Goal: Transaction & Acquisition: Purchase product/service

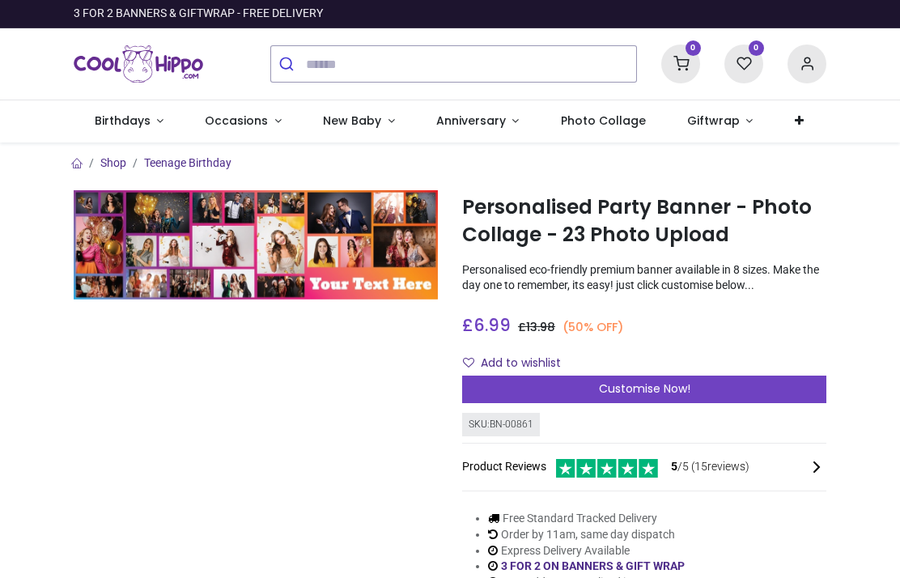
click at [673, 396] on span "Customise Now!" at bounding box center [644, 388] width 91 height 16
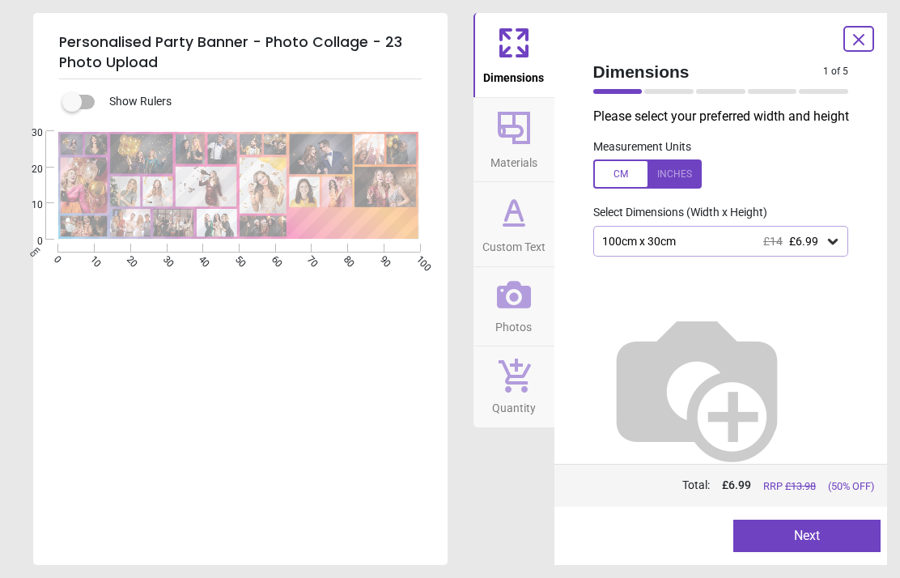
click at [835, 244] on icon at bounding box center [833, 242] width 10 height 6
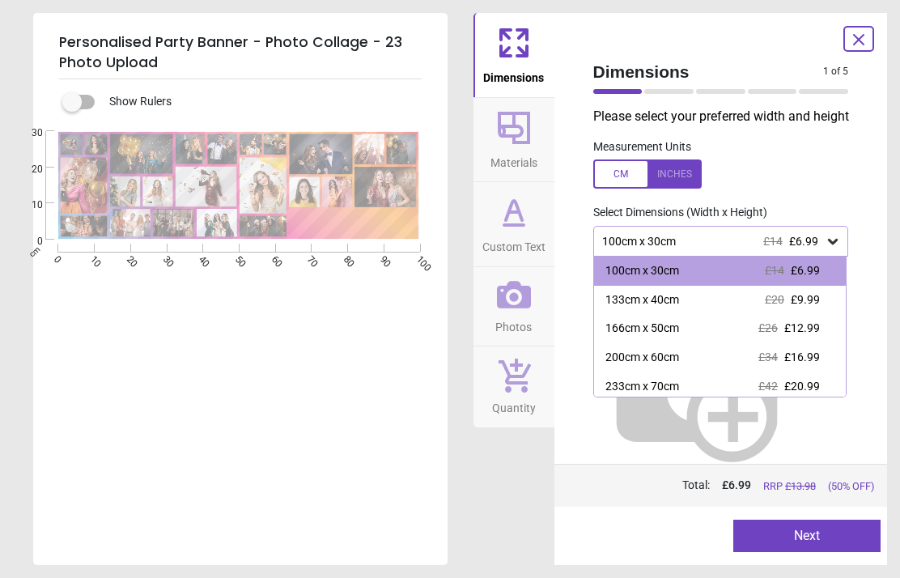
click at [664, 337] on div "166cm x 50cm" at bounding box center [642, 328] width 74 height 16
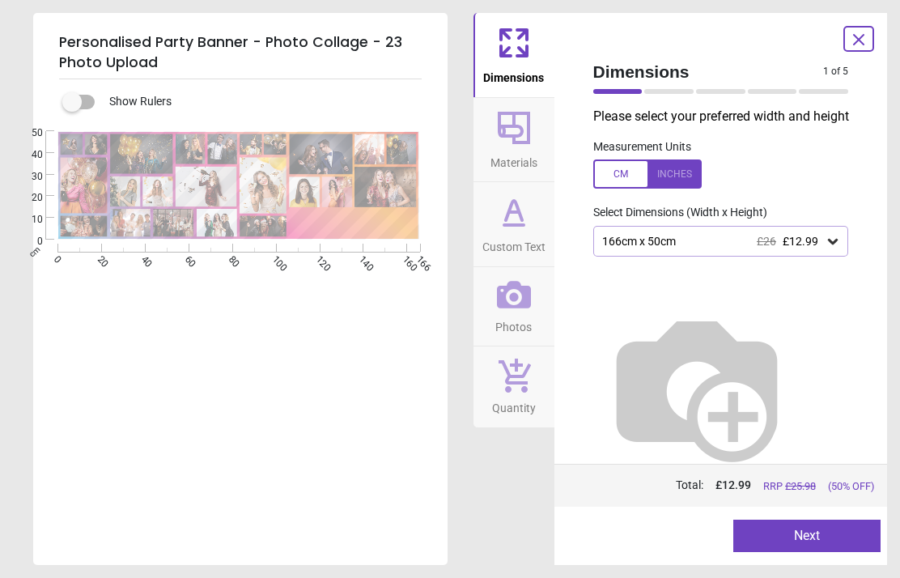
click at [512, 225] on icon at bounding box center [513, 225] width 19 height 0
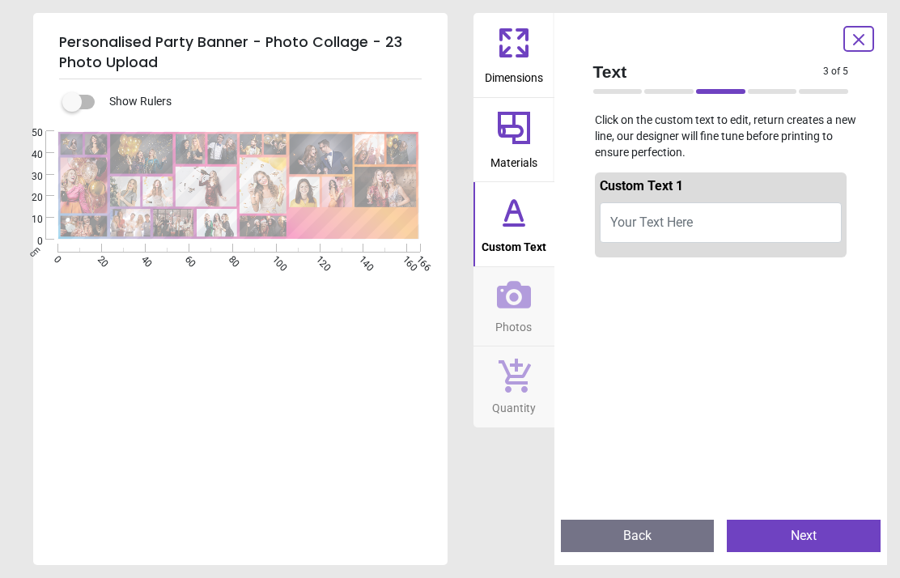
click at [651, 218] on span "Your Text Here" at bounding box center [651, 221] width 83 height 15
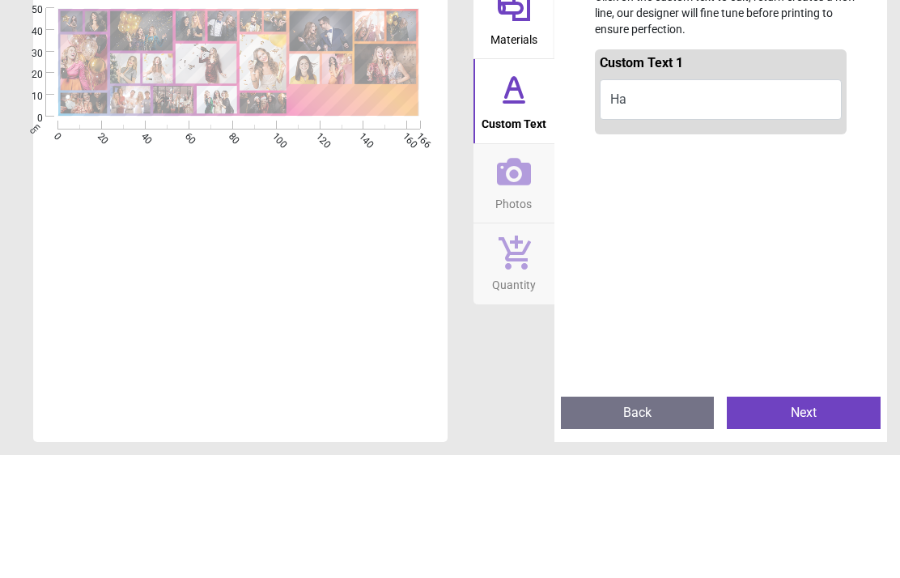
type textarea "*"
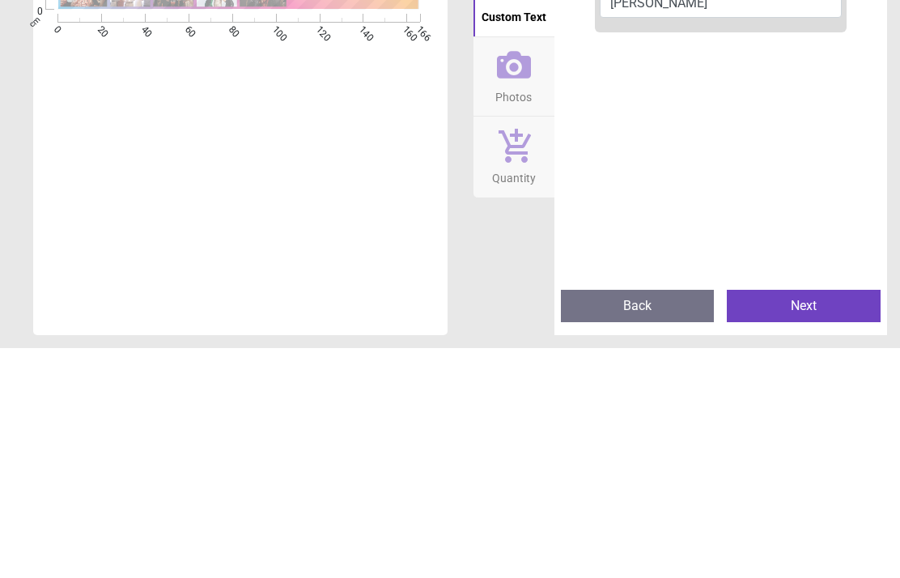
type textarea "**********"
click at [528, 281] on icon at bounding box center [514, 295] width 34 height 28
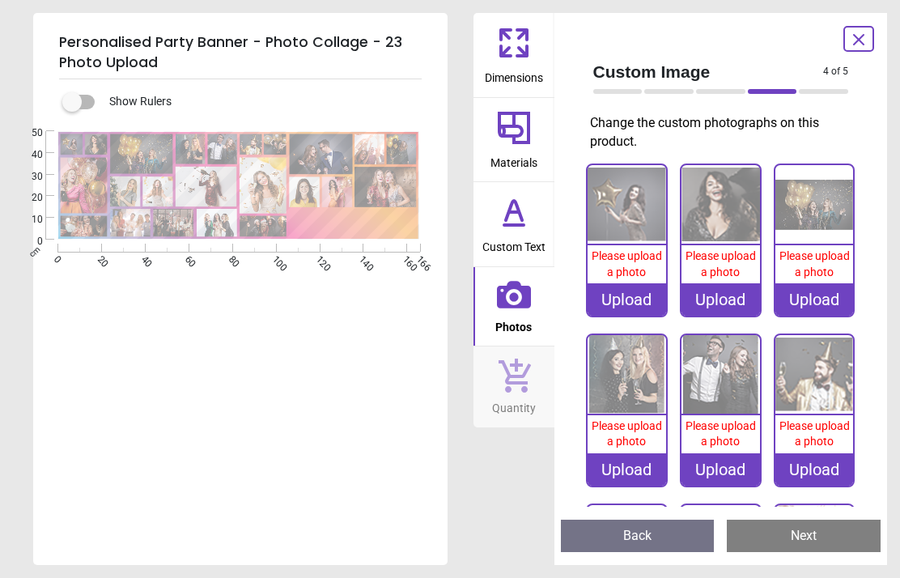
click at [632, 262] on span "Please upload a photo" at bounding box center [626, 263] width 70 height 29
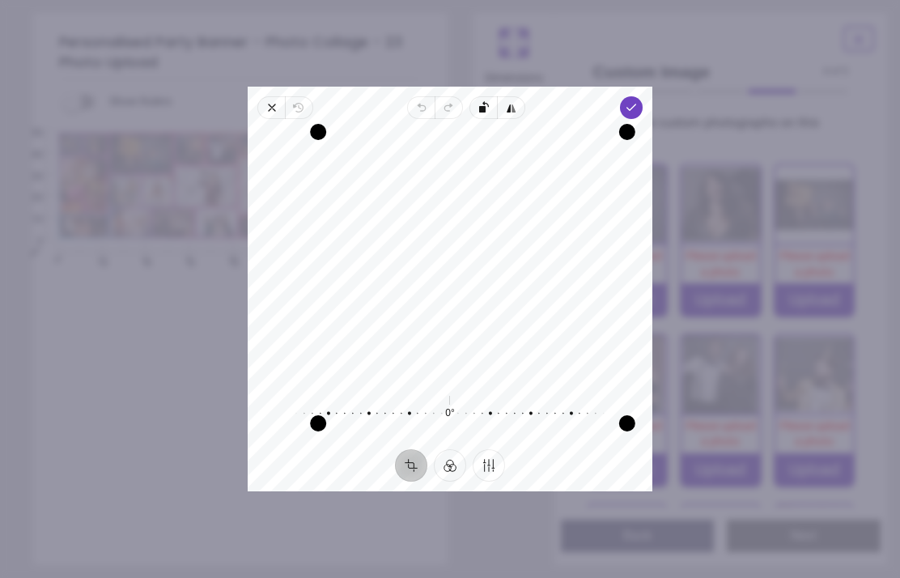
click at [638, 101] on icon "button" at bounding box center [631, 107] width 13 height 13
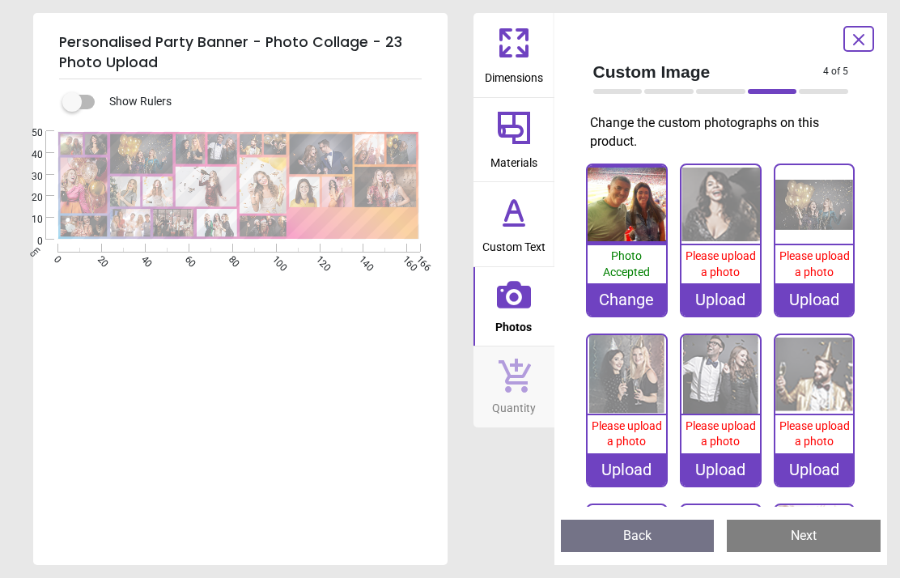
click at [716, 232] on img at bounding box center [720, 204] width 78 height 78
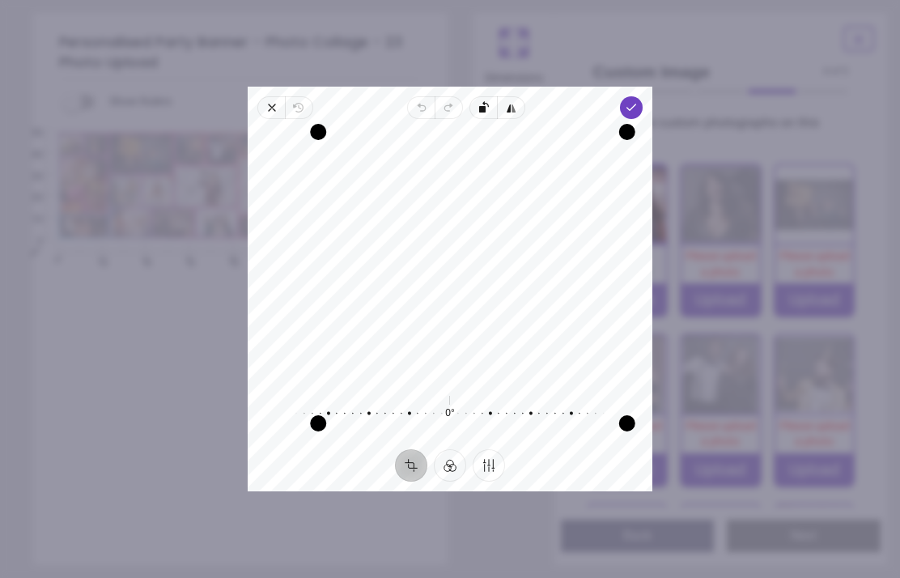
click at [636, 104] on polyline "button" at bounding box center [631, 107] width 9 height 6
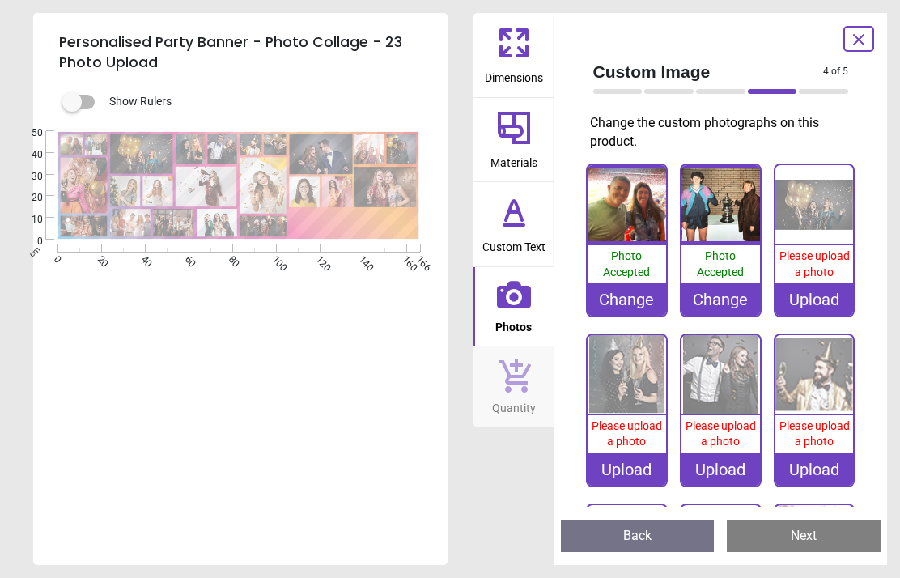
click at [636, 302] on div "Change" at bounding box center [626, 299] width 78 height 32
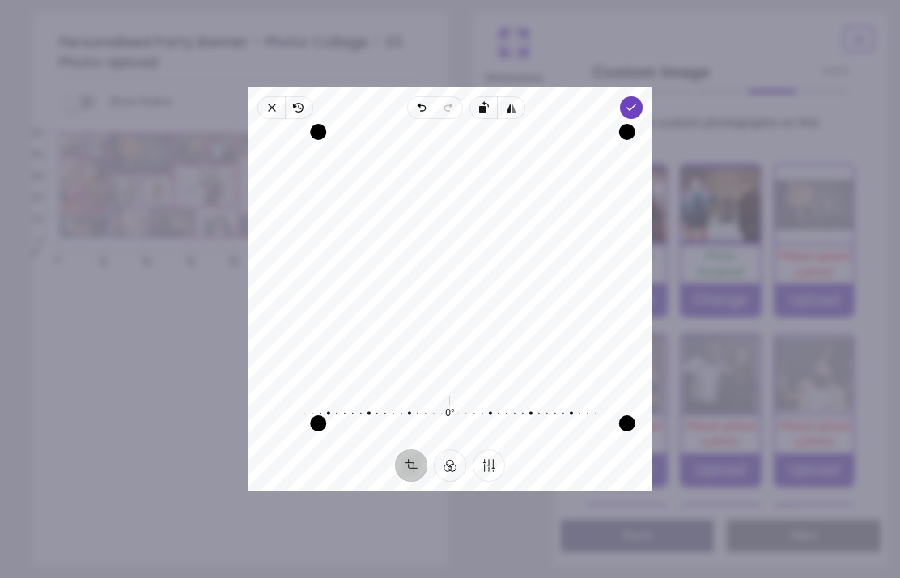
click at [636, 104] on polyline "button" at bounding box center [631, 107] width 9 height 6
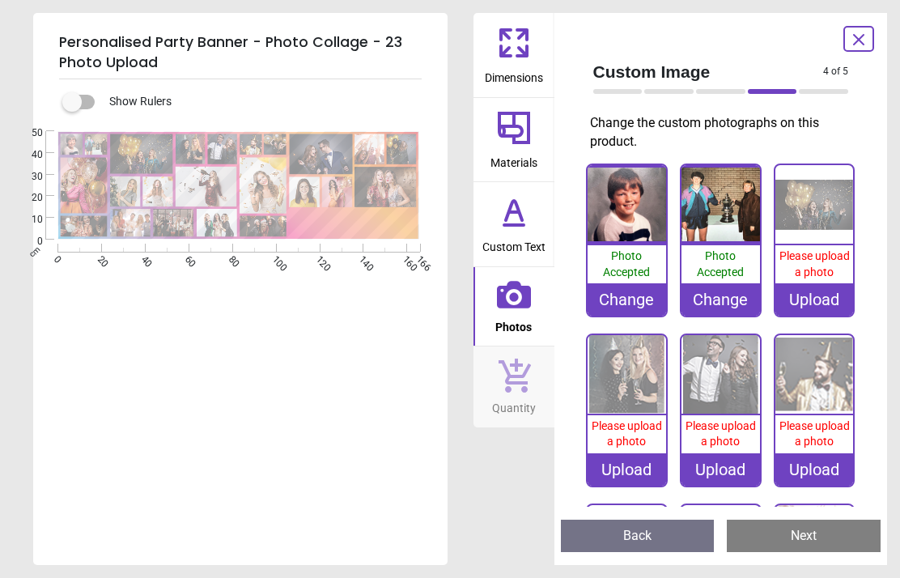
click at [148, 151] on image at bounding box center [142, 154] width 62 height 40
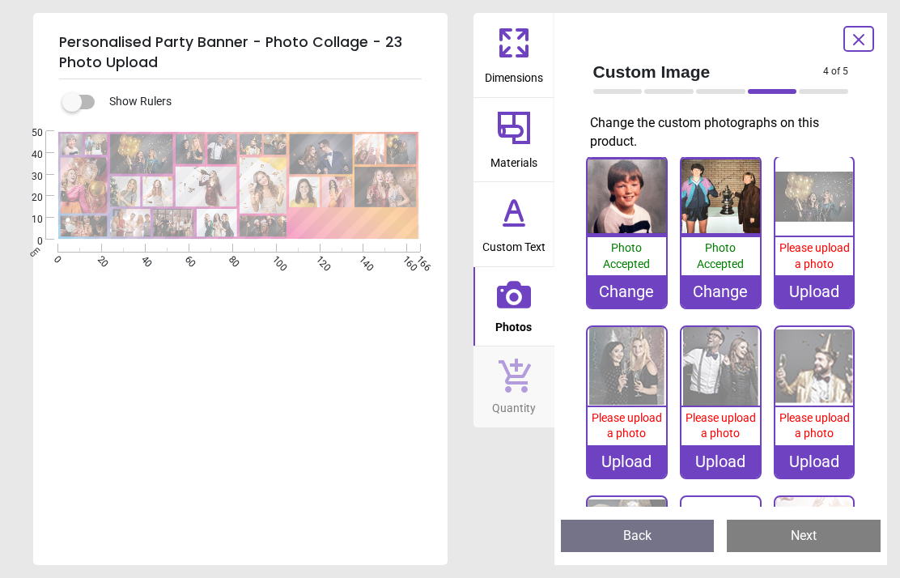
scroll to position [8, 0]
click at [829, 285] on div "Upload" at bounding box center [814, 291] width 78 height 32
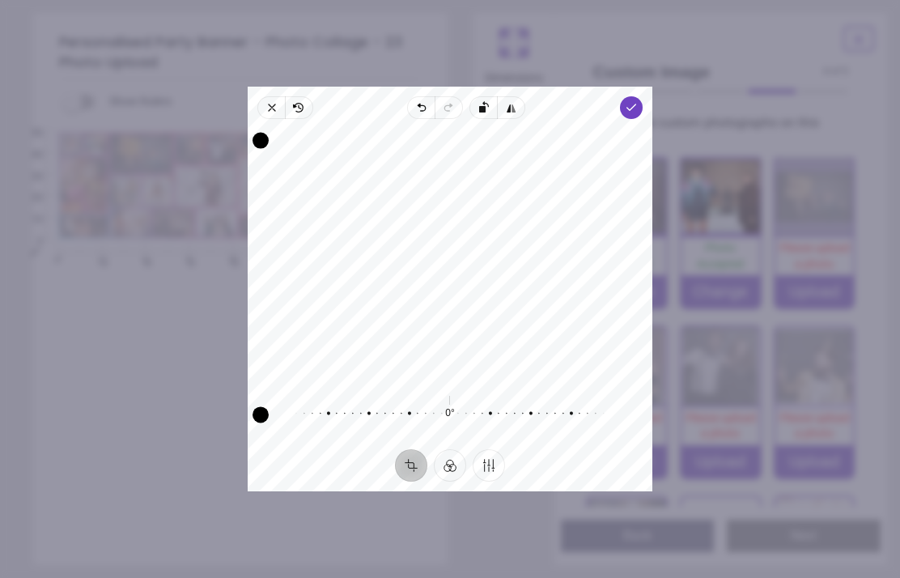
click at [636, 104] on polyline "button" at bounding box center [631, 107] width 9 height 6
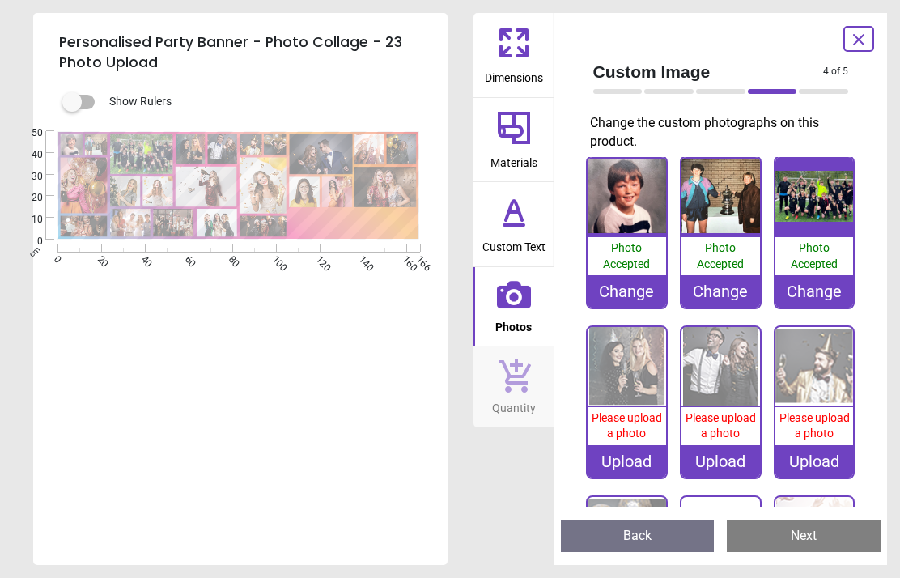
click at [633, 456] on div "Upload" at bounding box center [626, 461] width 78 height 32
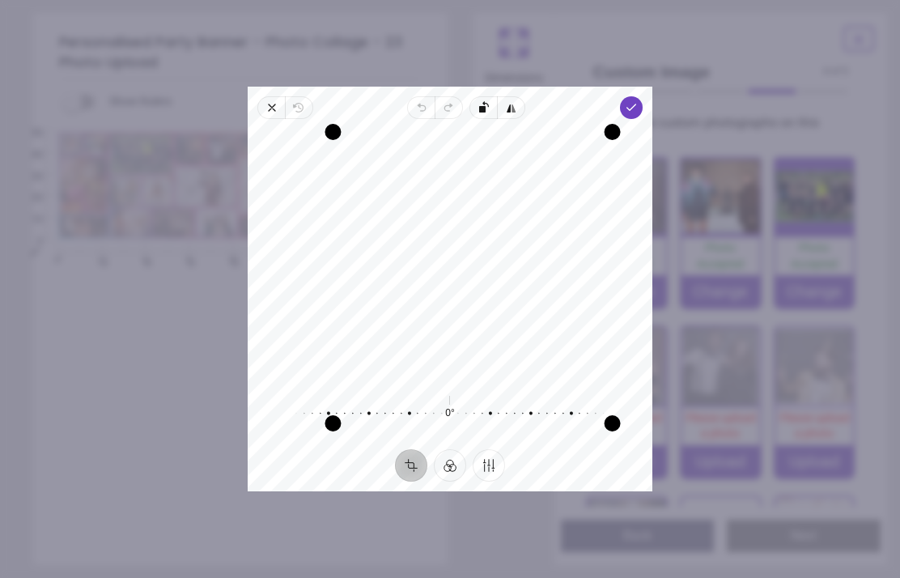
click at [638, 101] on icon "button" at bounding box center [631, 107] width 13 height 13
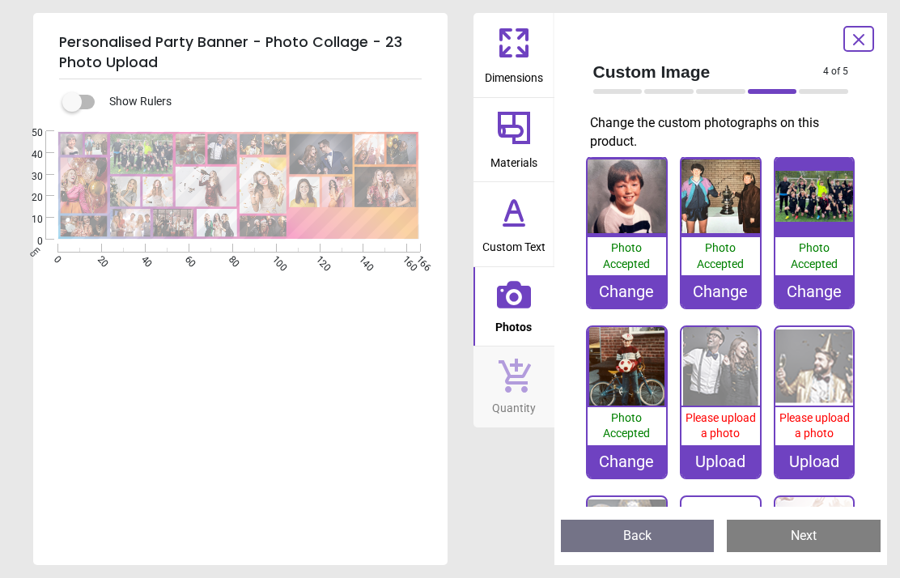
click at [731, 388] on img at bounding box center [720, 366] width 78 height 78
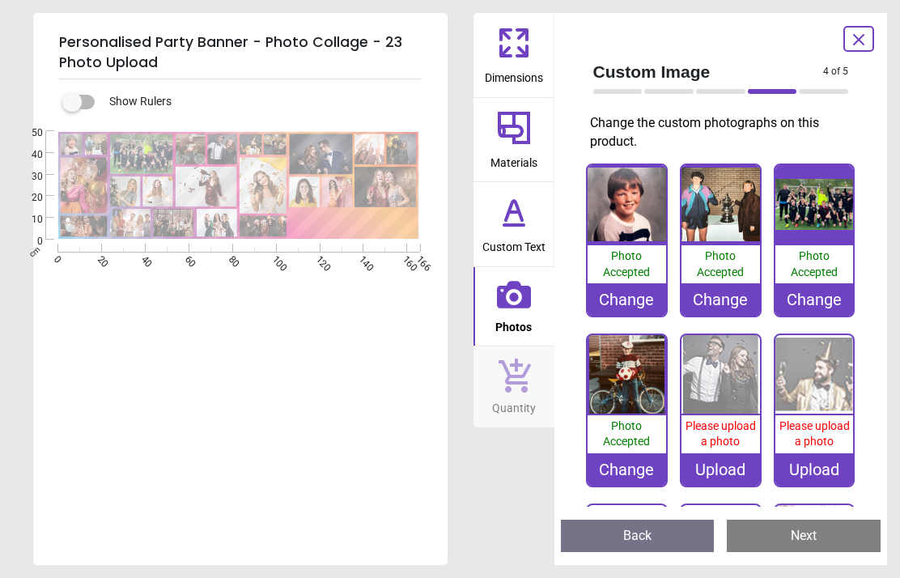
scroll to position [8, 0]
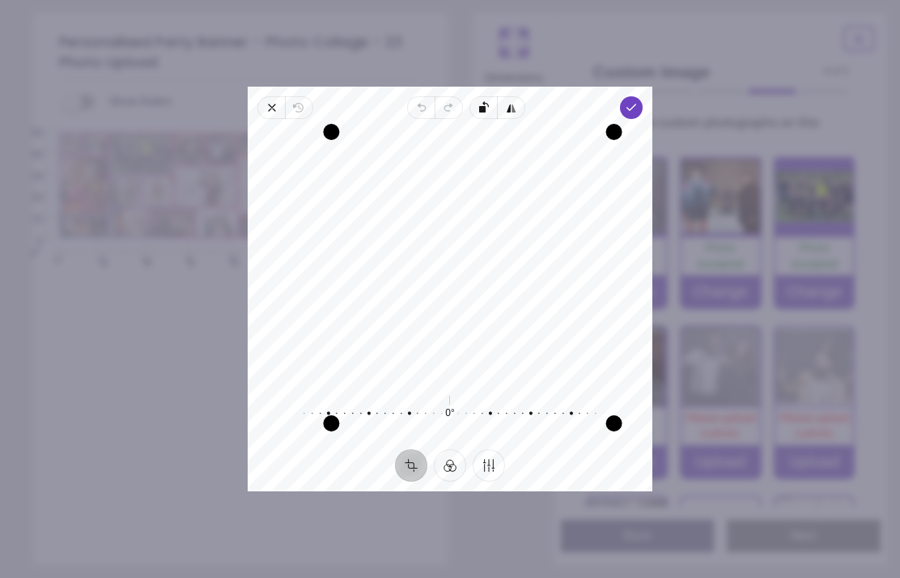
click at [638, 101] on icon "button" at bounding box center [631, 107] width 13 height 13
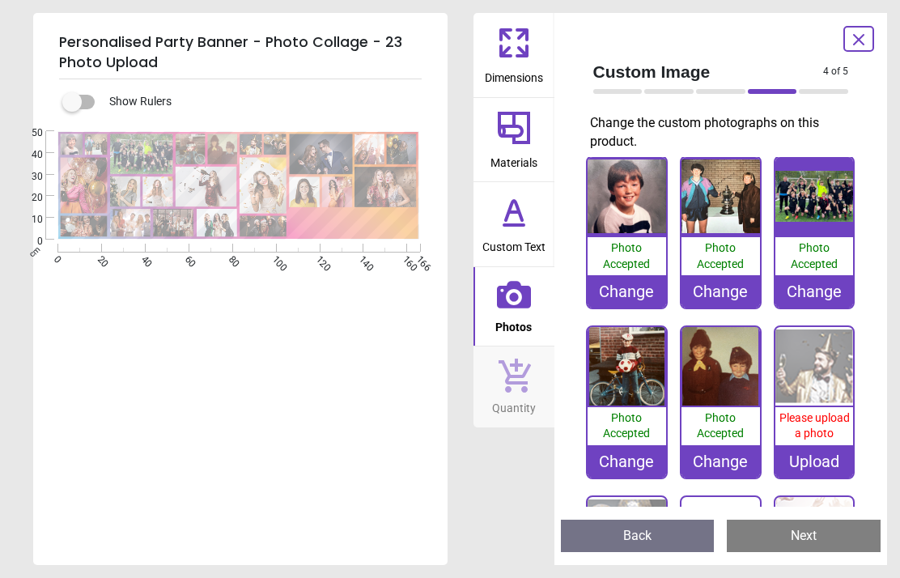
click at [808, 388] on img at bounding box center [814, 366] width 78 height 78
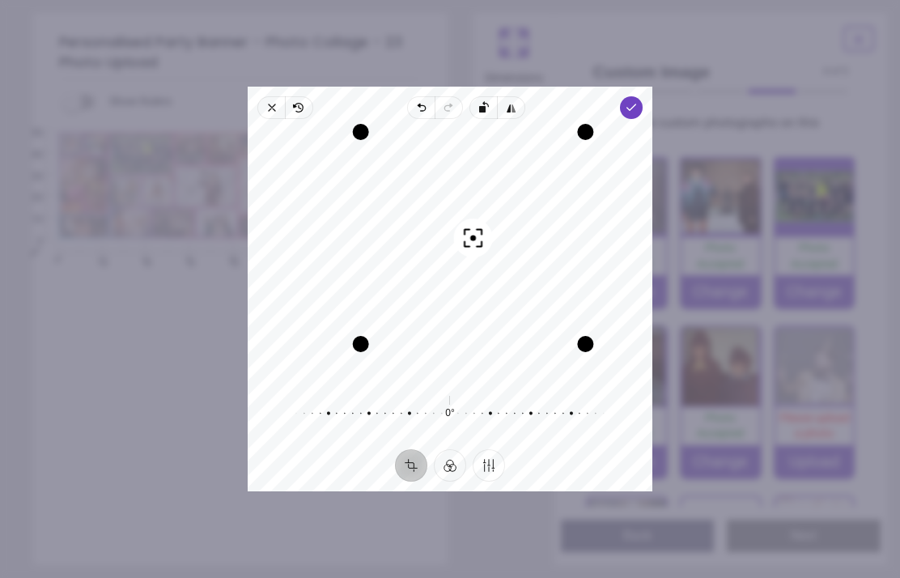
click at [638, 101] on icon "button" at bounding box center [631, 107] width 13 height 13
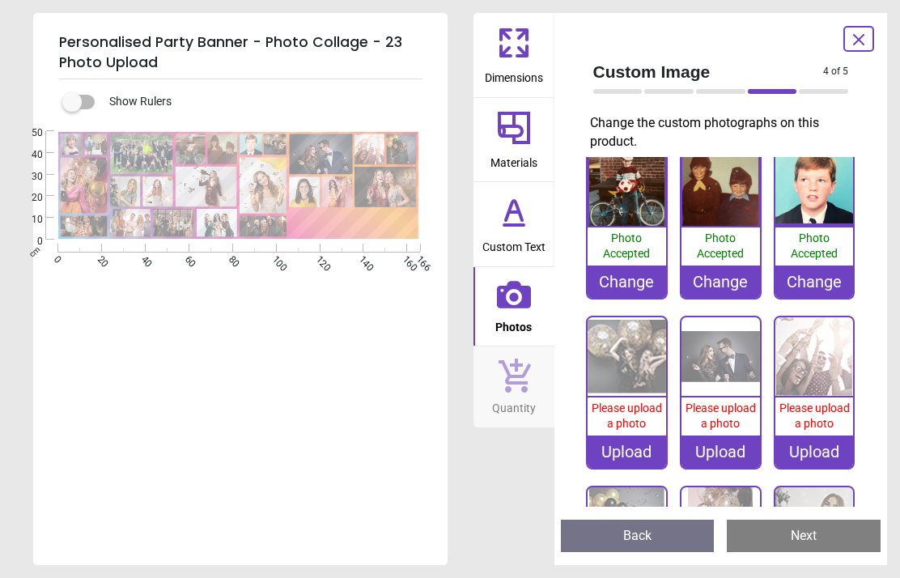
scroll to position [188, 0]
click at [625, 444] on div "Upload" at bounding box center [626, 451] width 78 height 32
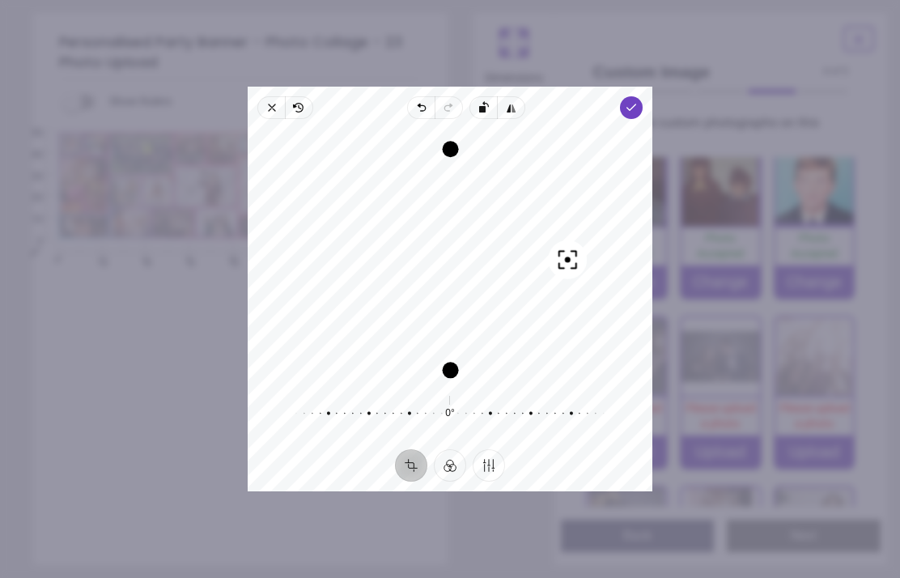
click at [638, 101] on icon "button" at bounding box center [631, 107] width 13 height 13
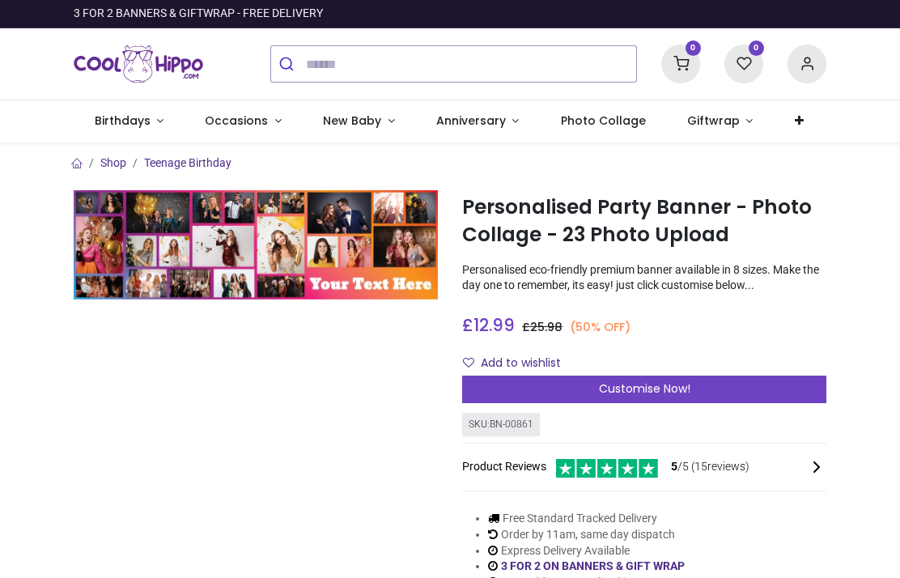
click at [638, 396] on span "Customise Now!" at bounding box center [644, 388] width 91 height 16
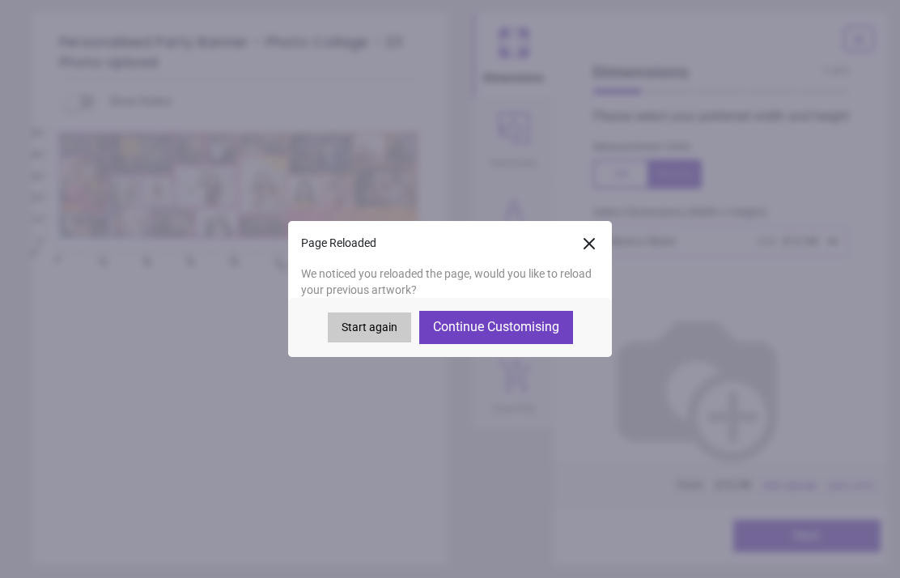
click at [503, 318] on button "Continue Customising" at bounding box center [496, 327] width 154 height 32
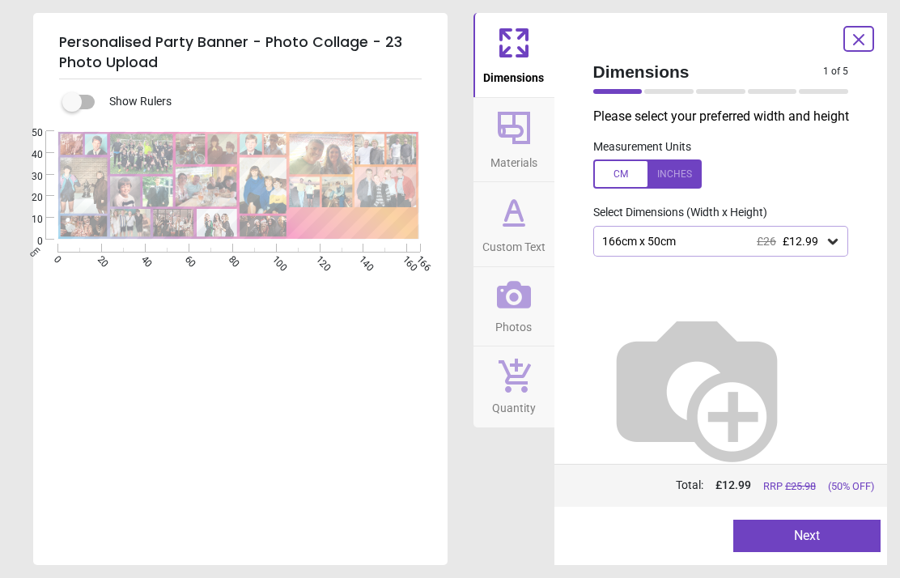
type textarea "**********"
click at [676, 189] on div at bounding box center [647, 173] width 108 height 29
click at [837, 244] on icon at bounding box center [833, 242] width 10 height 6
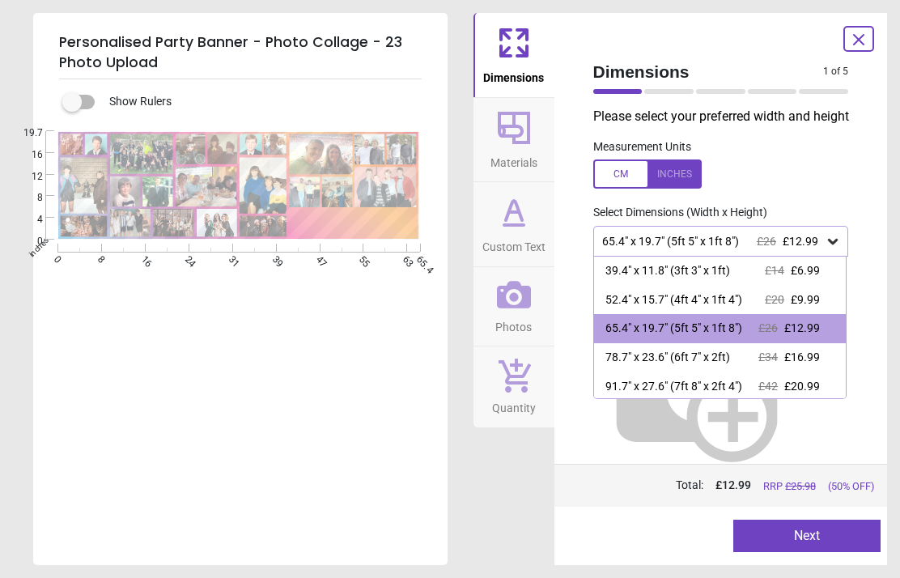
click at [642, 366] on div "78.7" x 23.6" (6ft 7" x 2ft)" at bounding box center [667, 358] width 125 height 16
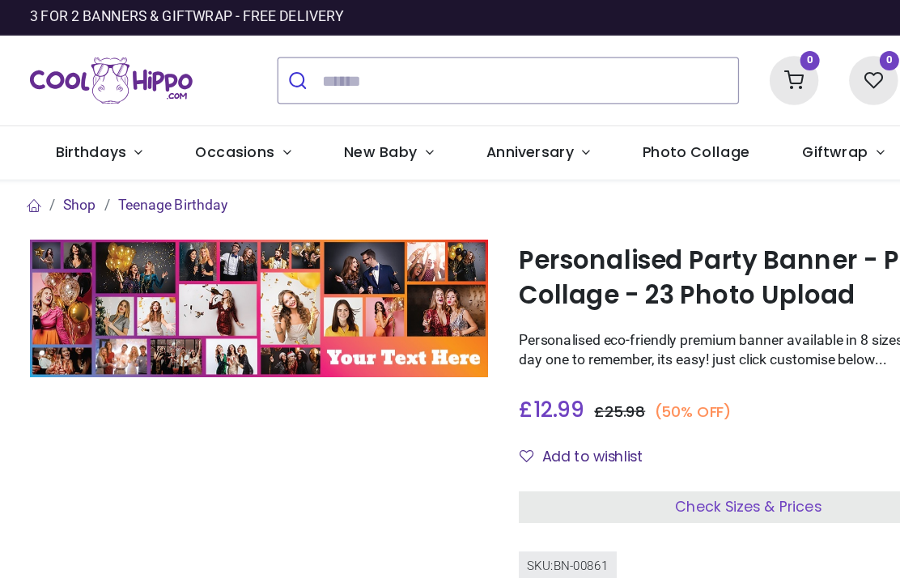
click at [328, 247] on img at bounding box center [256, 244] width 364 height 109
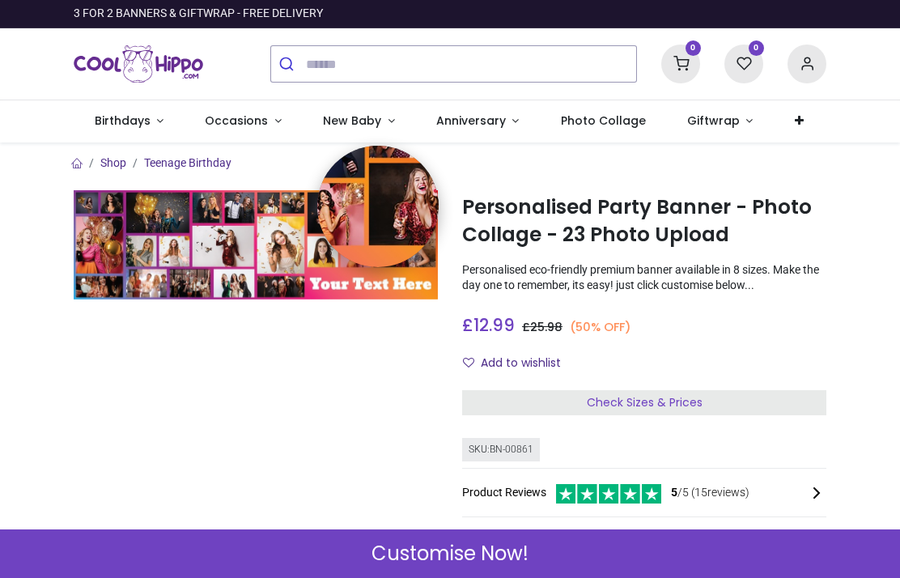
click at [659, 410] on span "Check Sizes & Prices" at bounding box center [645, 402] width 116 height 16
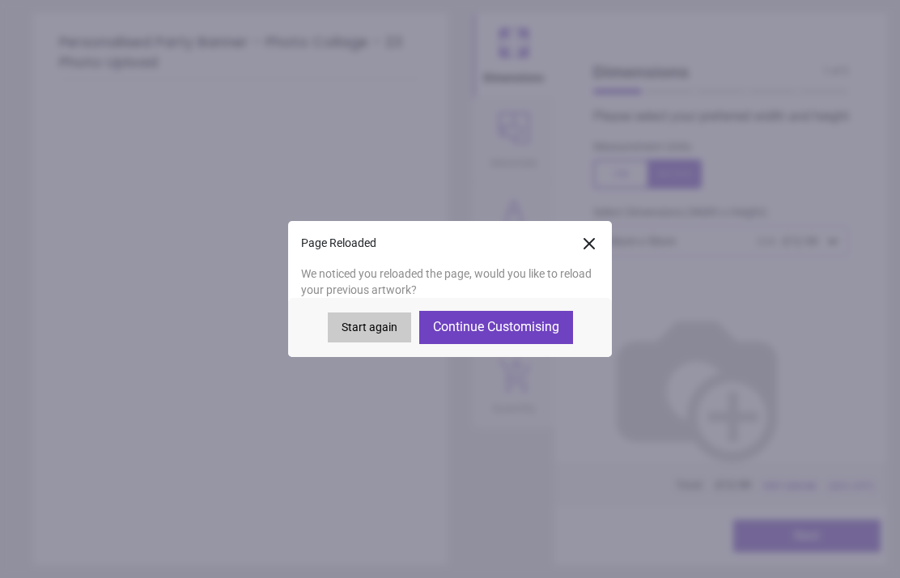
click at [522, 316] on button "Continue Customising" at bounding box center [496, 327] width 154 height 32
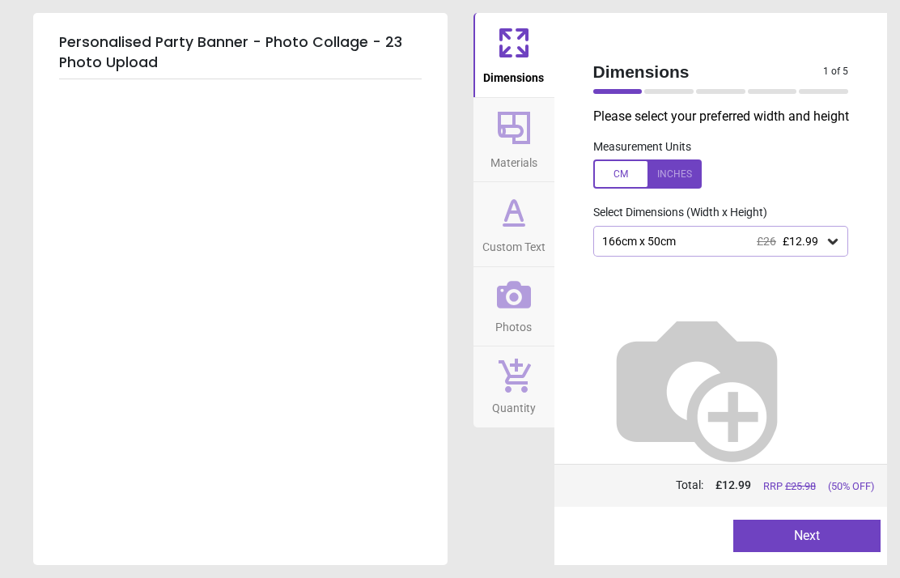
click at [796, 542] on button "Next" at bounding box center [806, 535] width 147 height 32
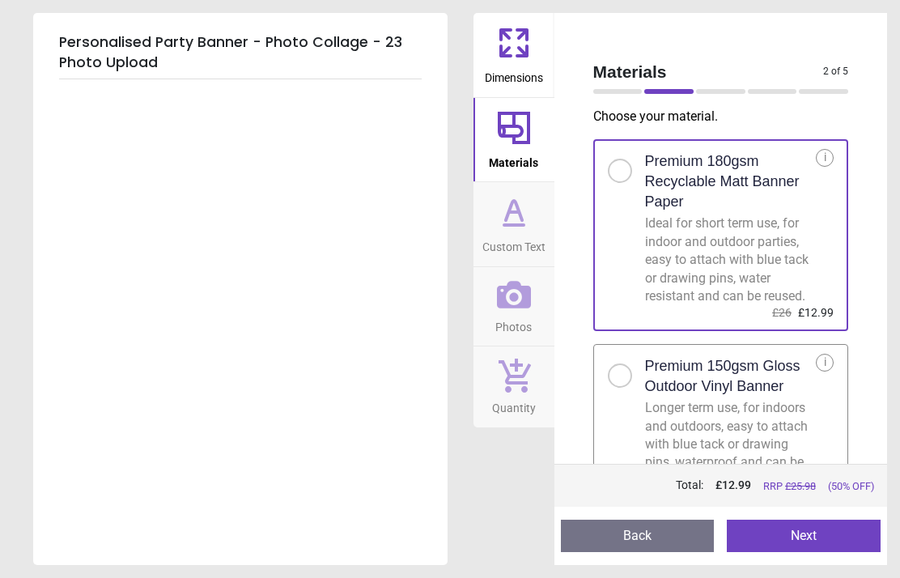
click at [505, 298] on icon at bounding box center [514, 295] width 34 height 28
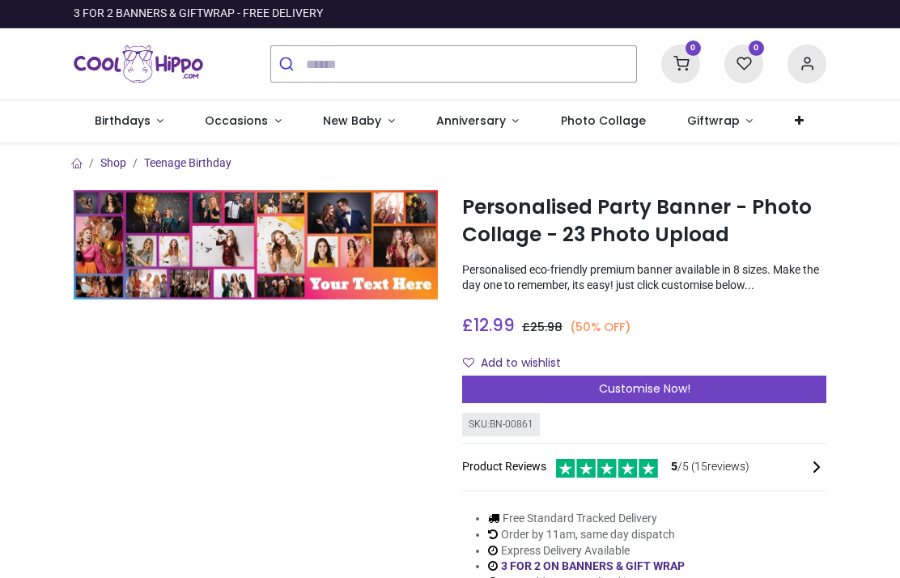
click at [651, 396] on span "Customise Now!" at bounding box center [644, 388] width 91 height 16
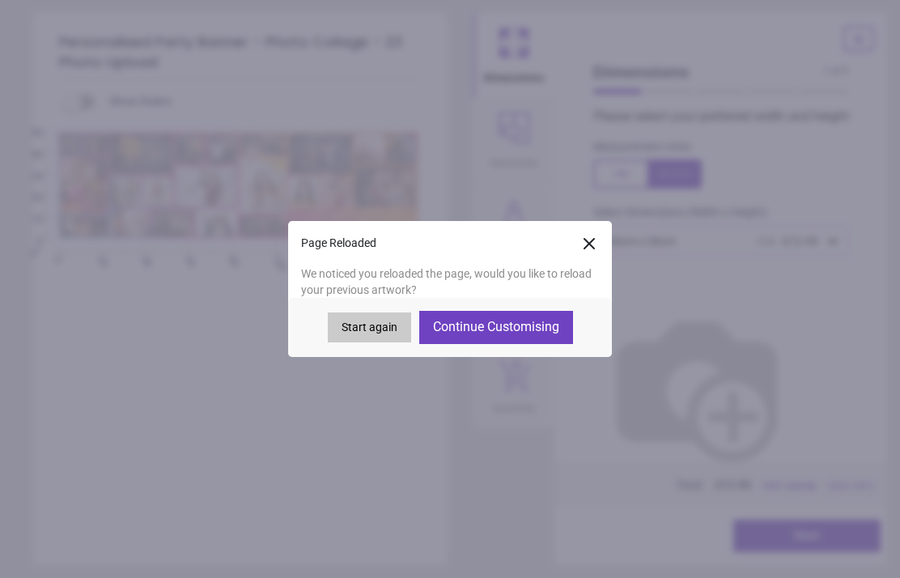
click at [488, 324] on button "Continue Customising" at bounding box center [496, 327] width 154 height 32
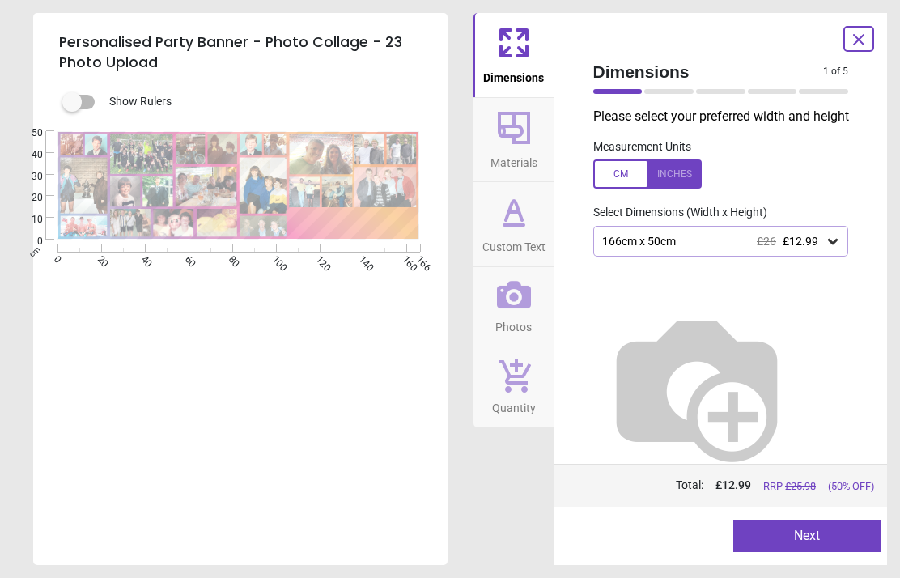
type textarea "**********"
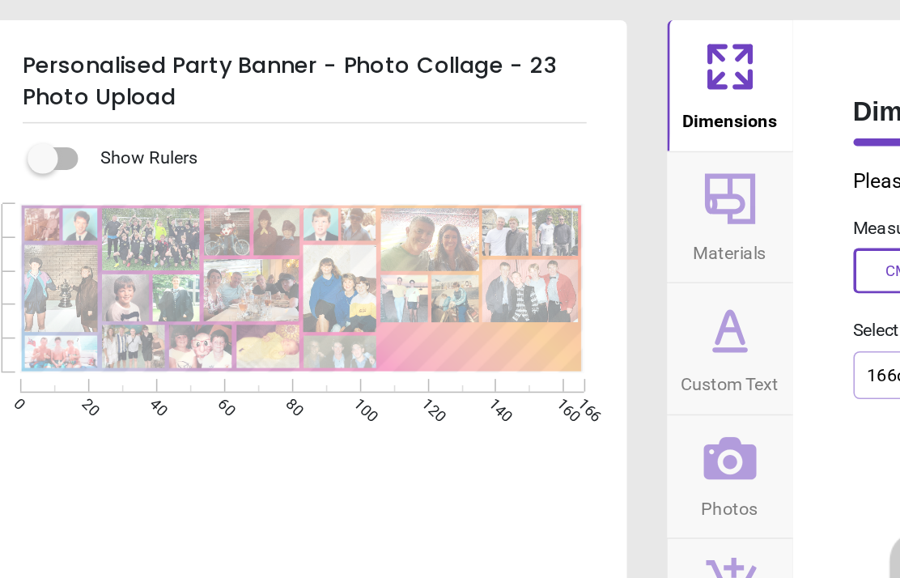
click at [494, 230] on icon at bounding box center [513, 212] width 39 height 39
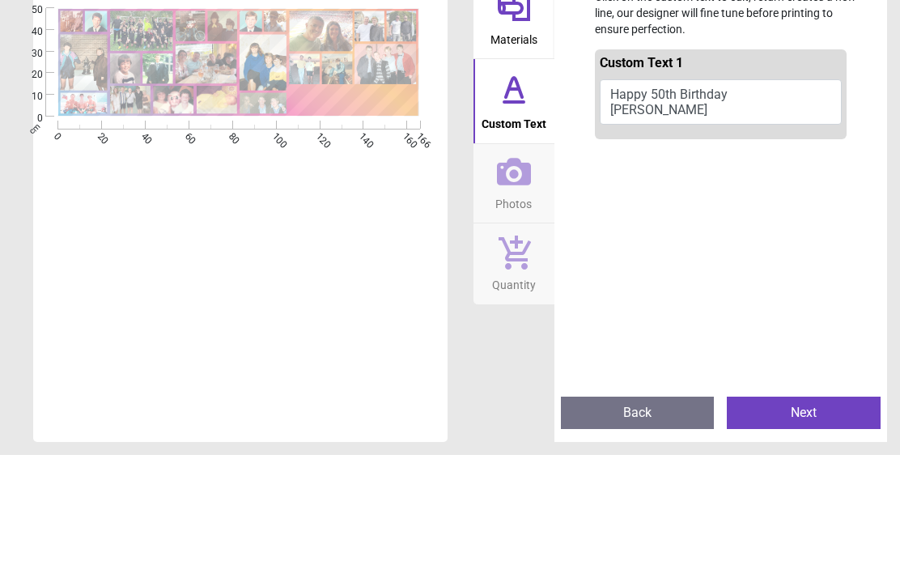
type textarea "**********"
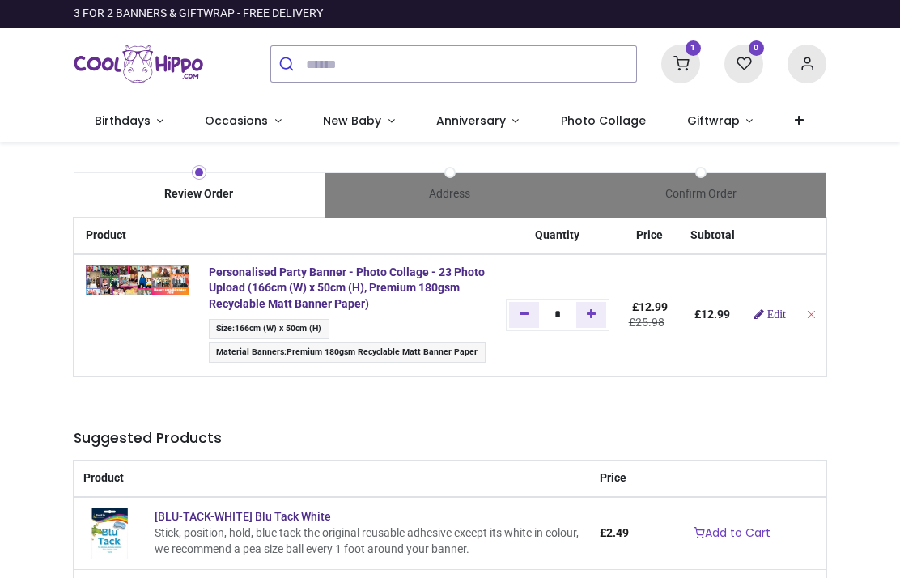
click at [452, 175] on span at bounding box center [450, 172] width 8 height 8
click at [453, 175] on div "Address" at bounding box center [449, 195] width 251 height 47
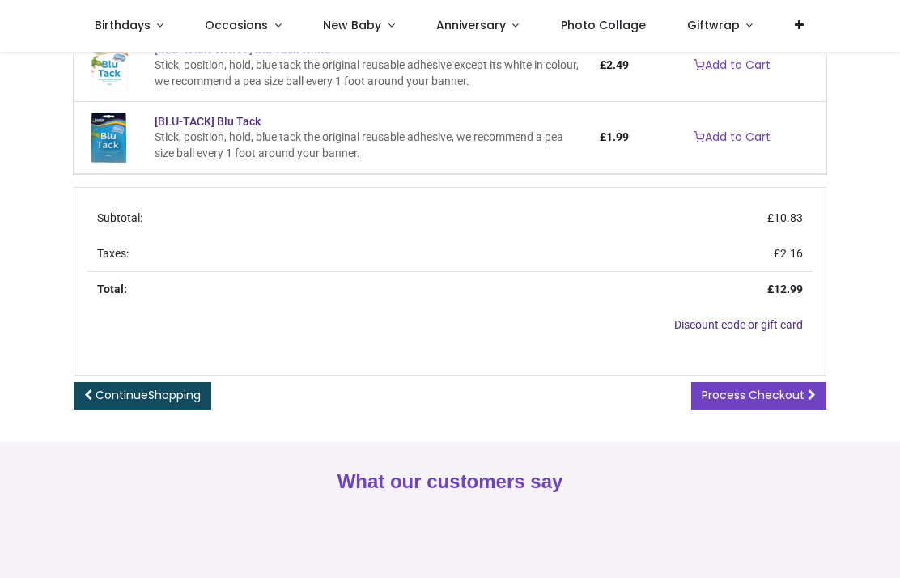
scroll to position [429, 0]
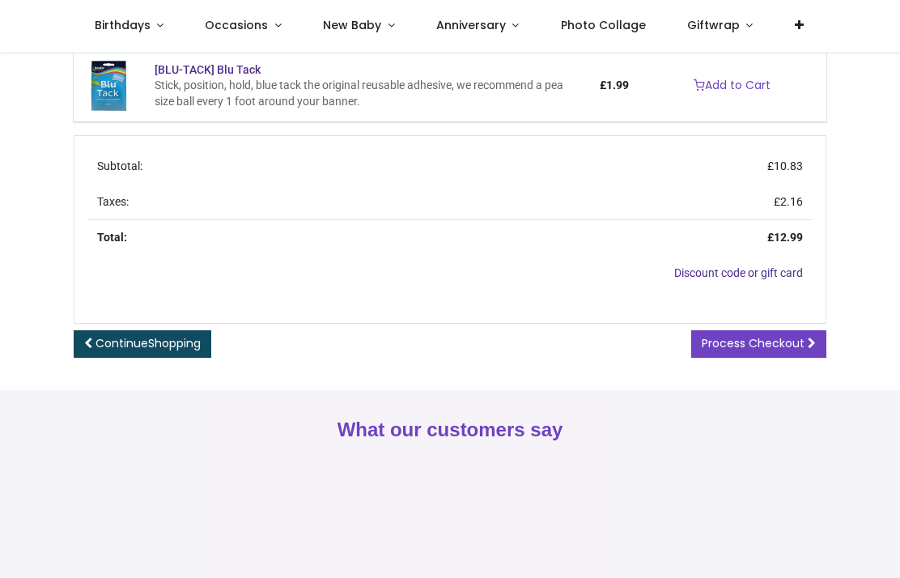
click at [759, 351] on span "Process Checkout" at bounding box center [753, 343] width 103 height 16
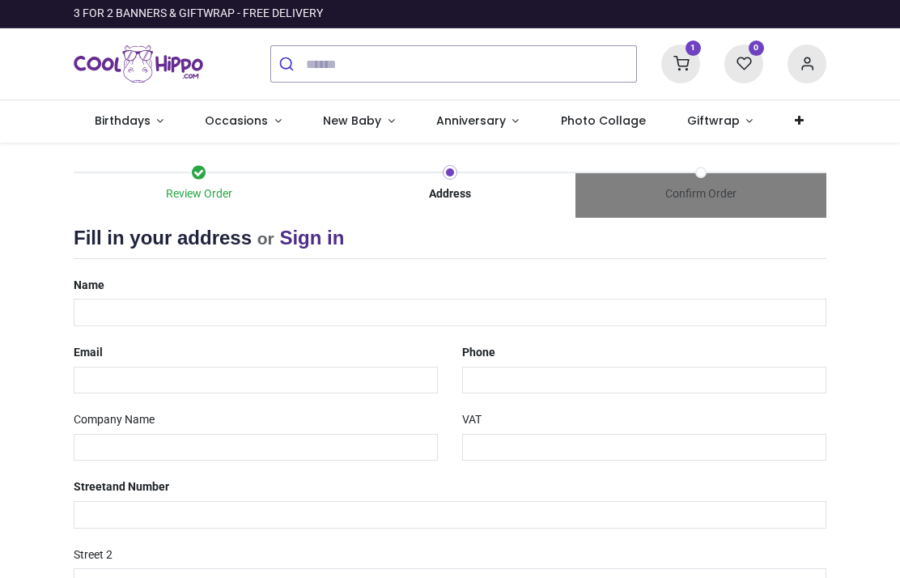
select select "***"
click at [129, 308] on input "text" at bounding box center [450, 313] width 753 height 28
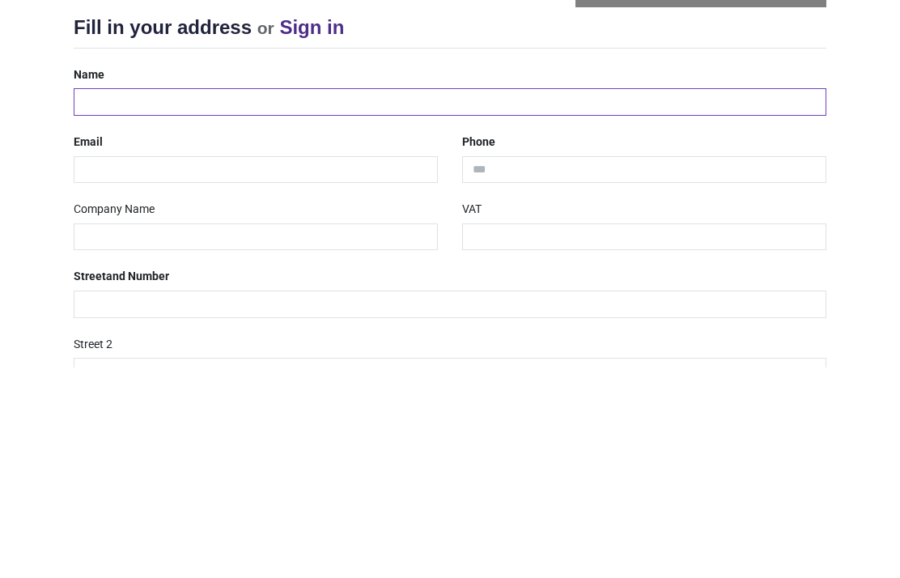
type input "**********"
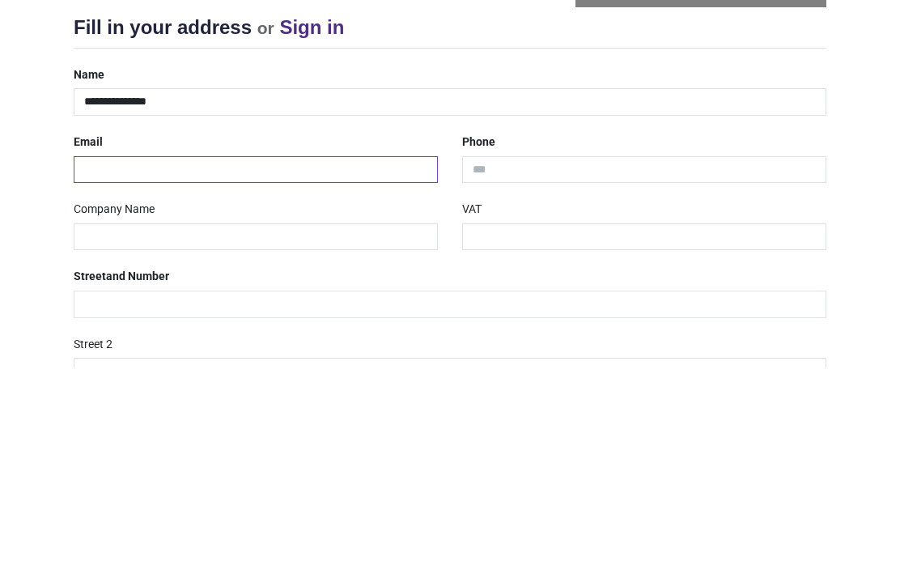
type input "**********"
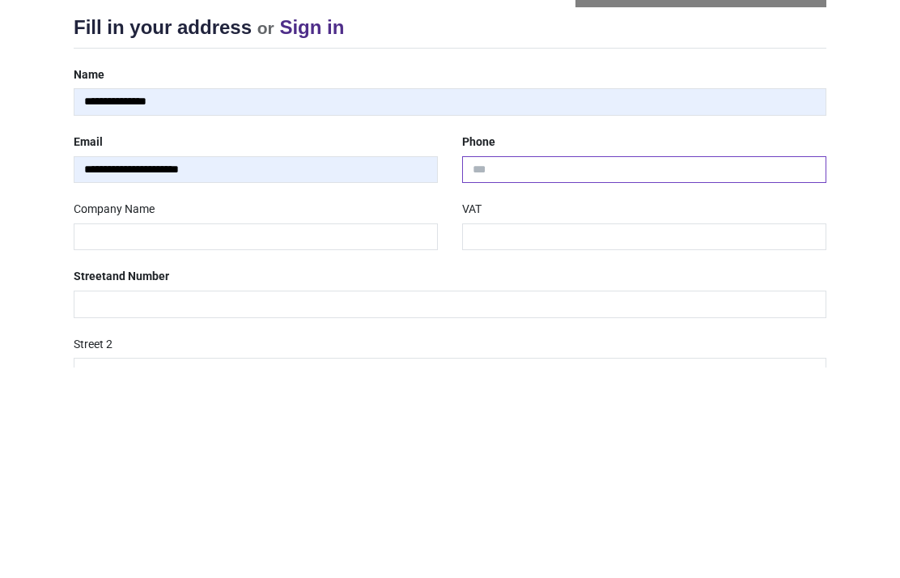
type input "**********"
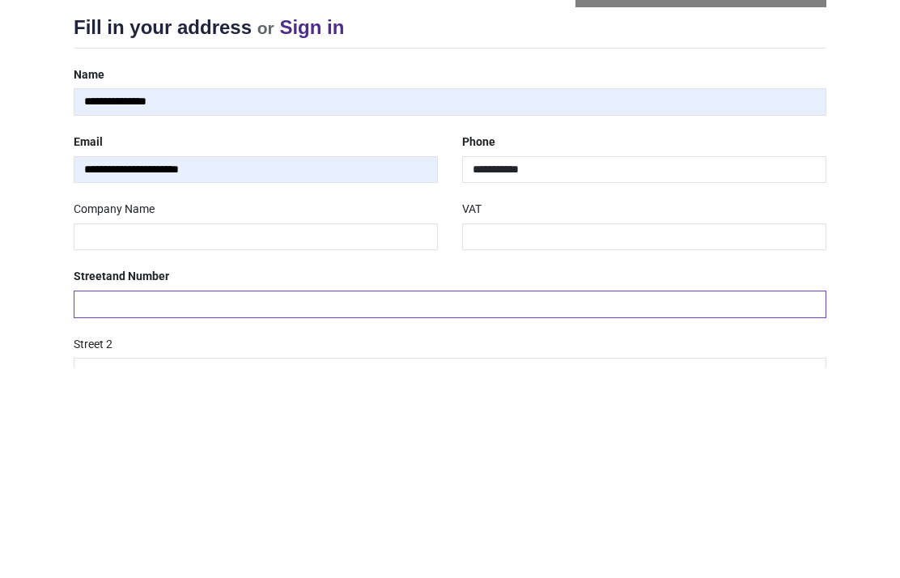
type input "**********"
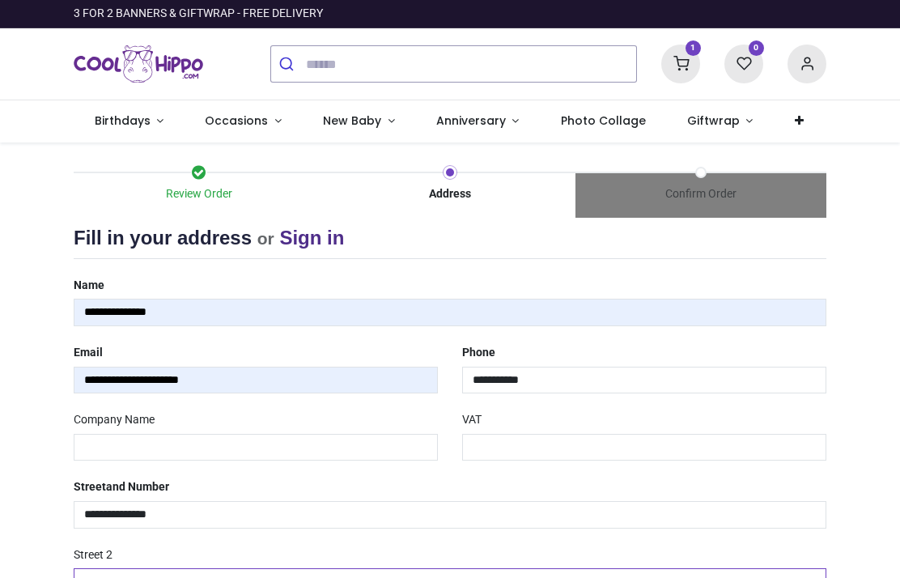
type input "*******"
type input "**********"
type input "*******"
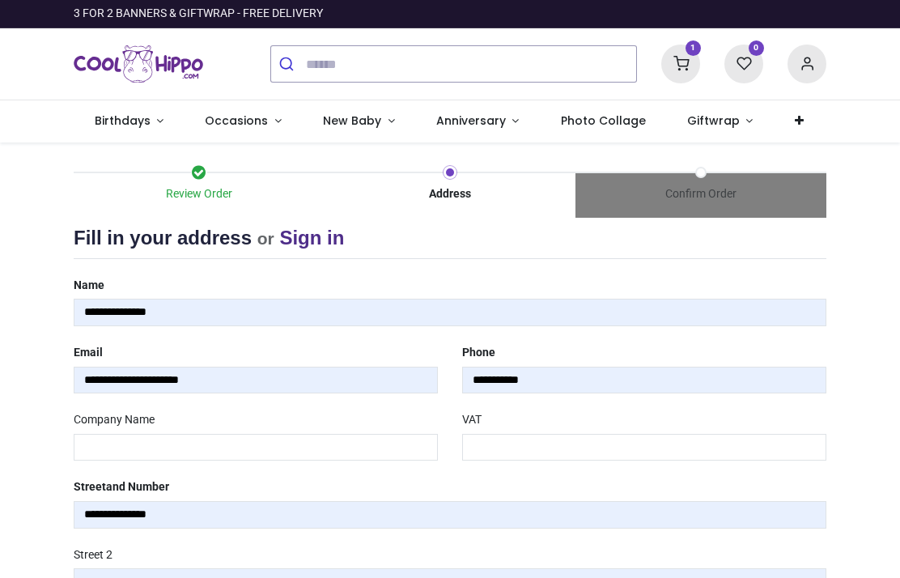
select select "***"
click at [871, 396] on div "Review Order Address Confirm Order Your order: £ 12.99 Product Price" at bounding box center [450, 482] width 900 height 680
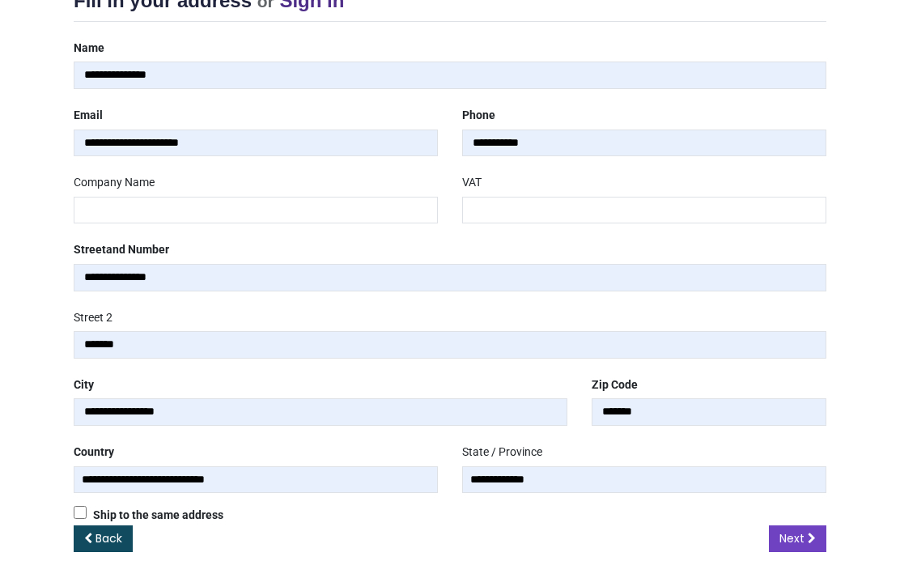
scroll to position [235, 0]
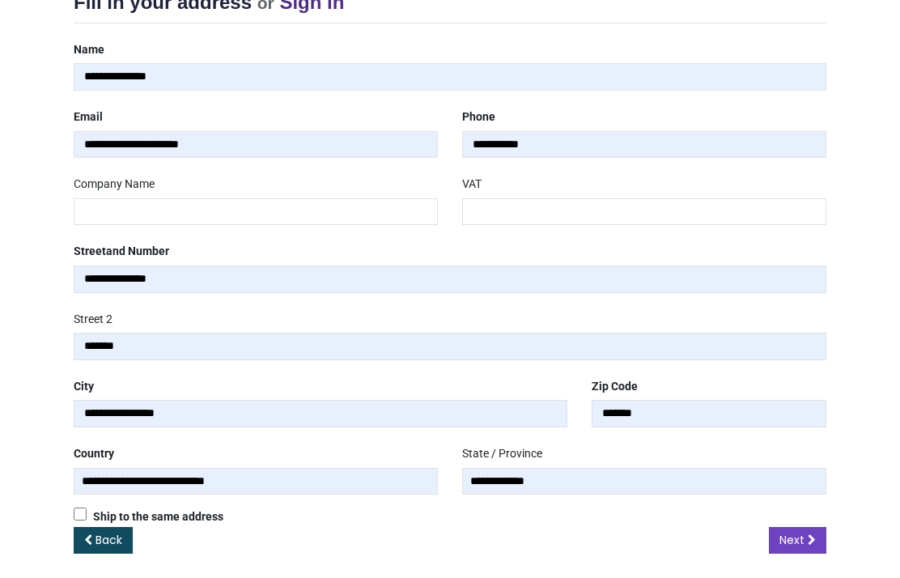
click at [795, 527] on link "Next" at bounding box center [797, 541] width 57 height 28
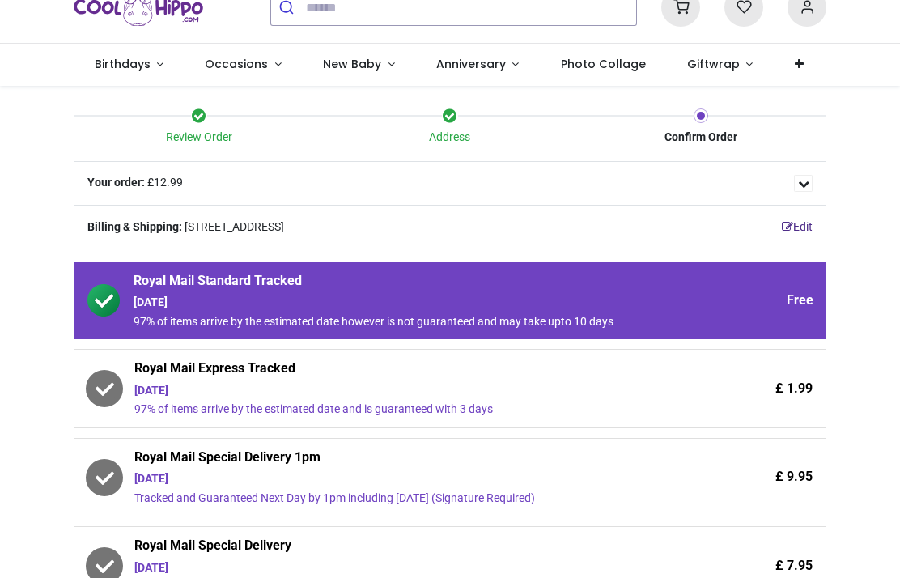
scroll to position [56, 0]
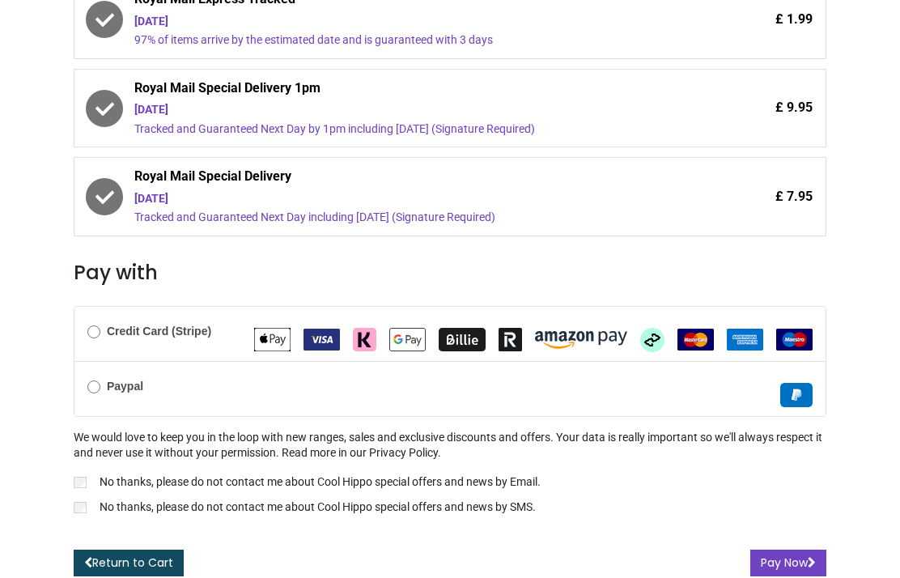
click at [890, 418] on div "Review Order Address Confirm Order Your order: £ 12.99" at bounding box center [450, 150] width 900 height 867
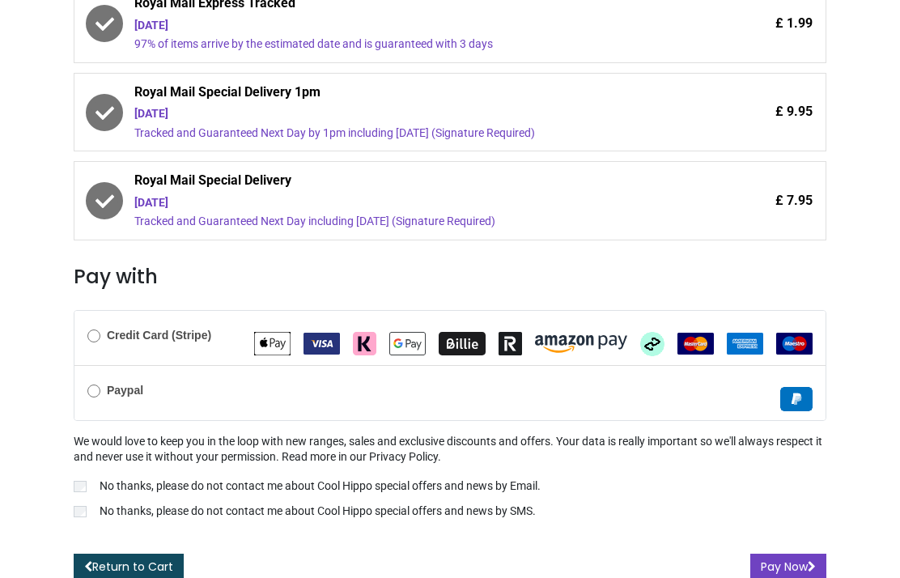
scroll to position [421, 0]
click at [276, 338] on img "Apple Pay" at bounding box center [272, 344] width 36 height 23
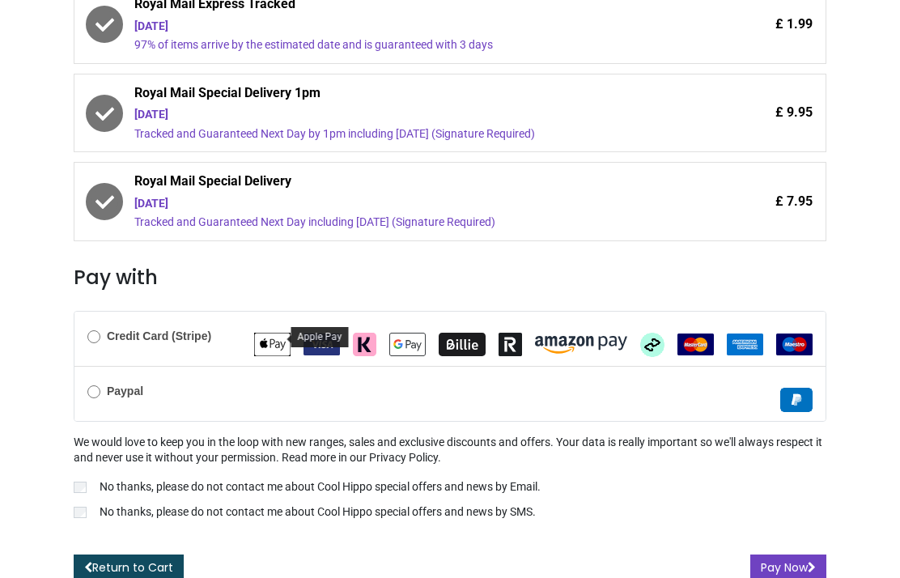
click at [278, 337] on img "Apple Pay" at bounding box center [272, 344] width 36 height 23
click at [793, 555] on button "Pay Now" at bounding box center [788, 568] width 76 height 28
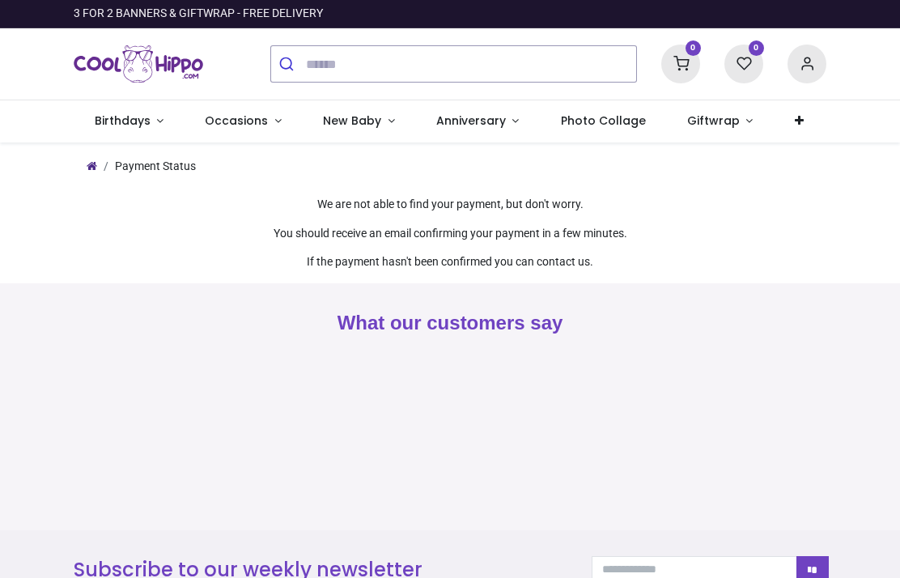
click at [112, 119] on span "Birthdays" at bounding box center [123, 120] width 56 height 16
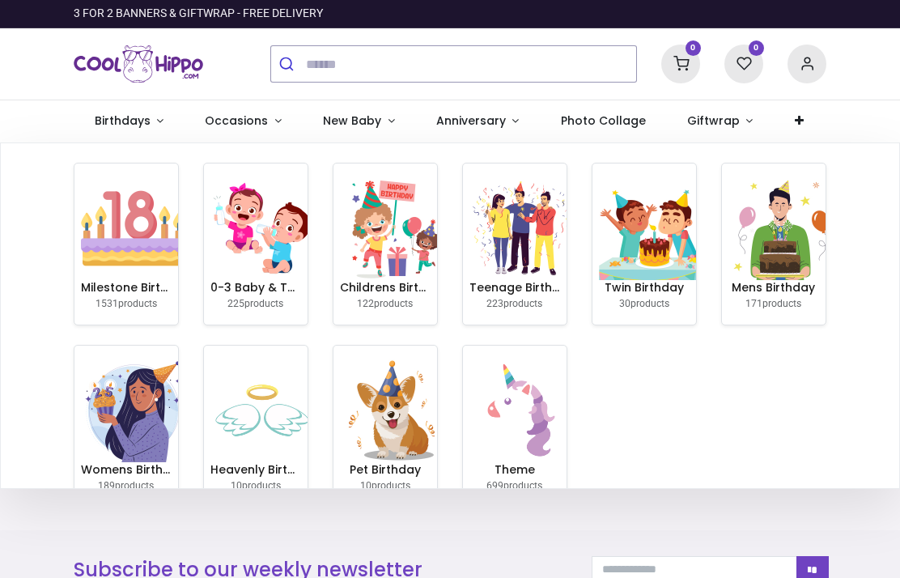
click at [795, 119] on icon at bounding box center [799, 120] width 9 height 11
